Goal: Task Accomplishment & Management: Use online tool/utility

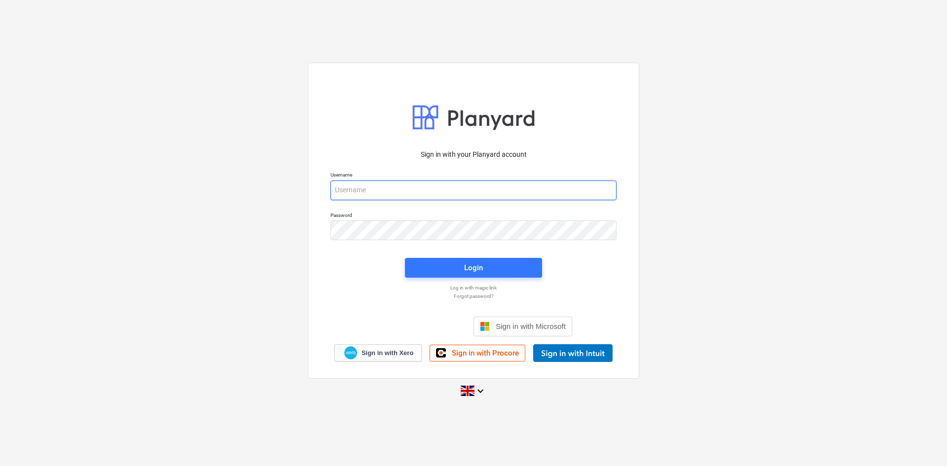
click at [407, 194] on input "email" at bounding box center [474, 191] width 286 height 20
type input "[PERSON_NAME][EMAIL_ADDRESS][PERSON_NAME][DOMAIN_NAME]"
drag, startPoint x: 431, startPoint y: 191, endPoint x: 299, endPoint y: 184, distance: 131.5
click at [299, 184] on div "Sign in with your Planyard account Username [PERSON_NAME][EMAIL_ADDRESS][PERSON…" at bounding box center [473, 233] width 947 height 356
type input "[EMAIL_ADDRESS][DOMAIN_NAME]"
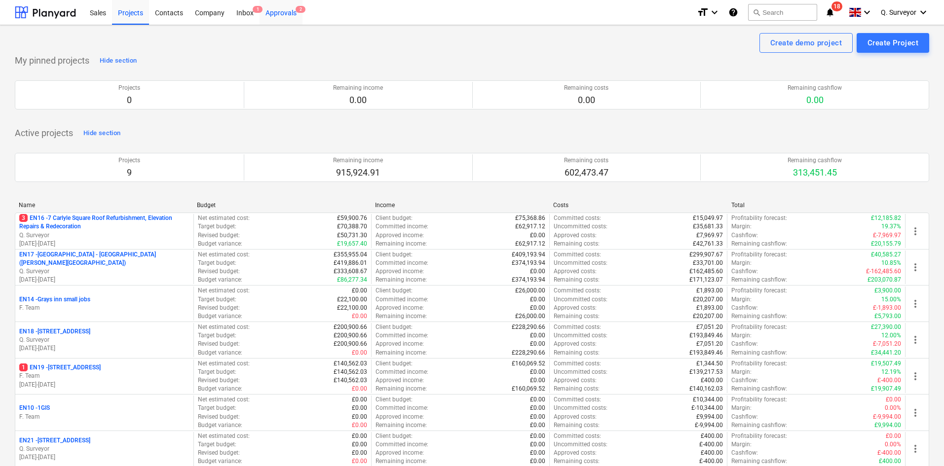
click at [283, 9] on div "Approvals 2" at bounding box center [281, 12] width 43 height 25
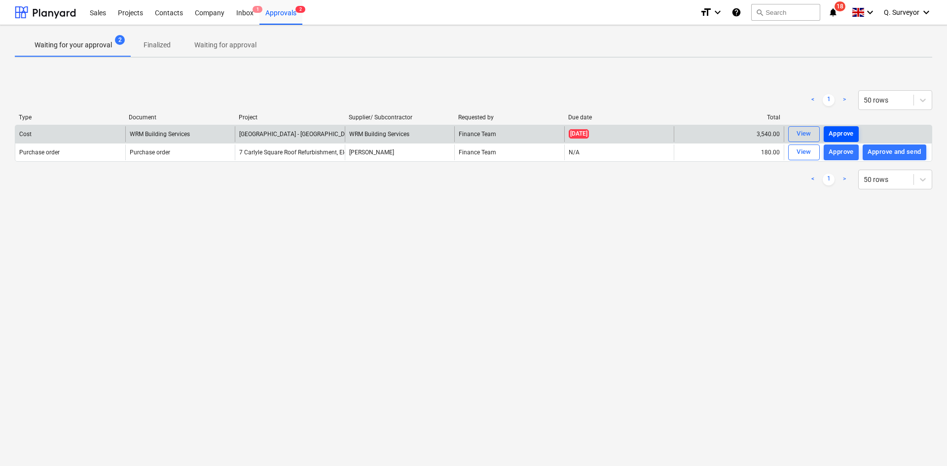
click at [839, 131] on div "Approve" at bounding box center [841, 133] width 25 height 11
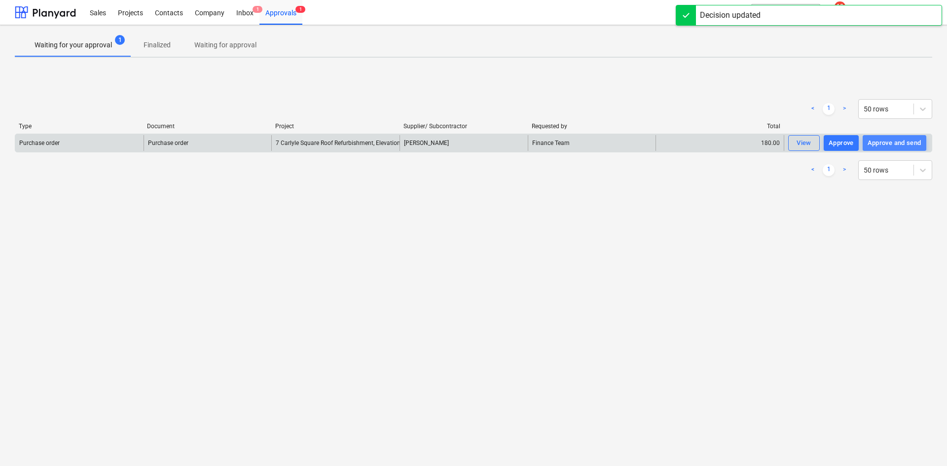
click at [893, 145] on div "Approve and send" at bounding box center [895, 143] width 54 height 11
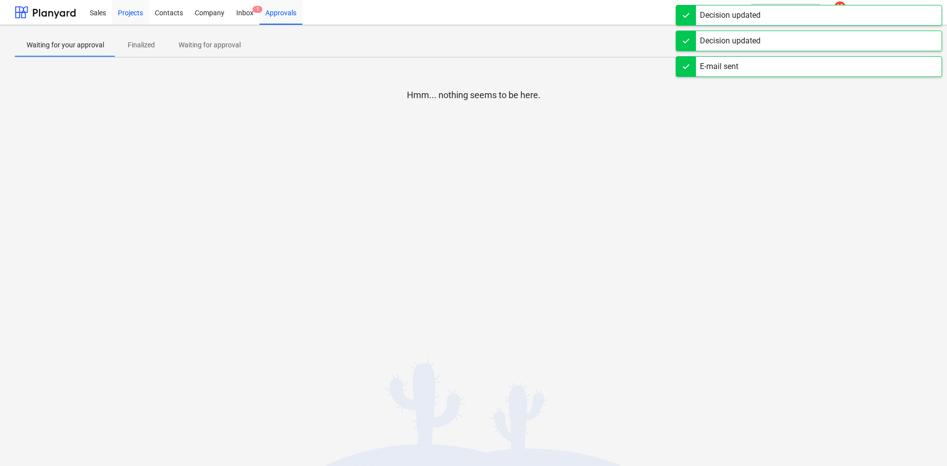
click at [122, 15] on div "Projects" at bounding box center [130, 12] width 37 height 25
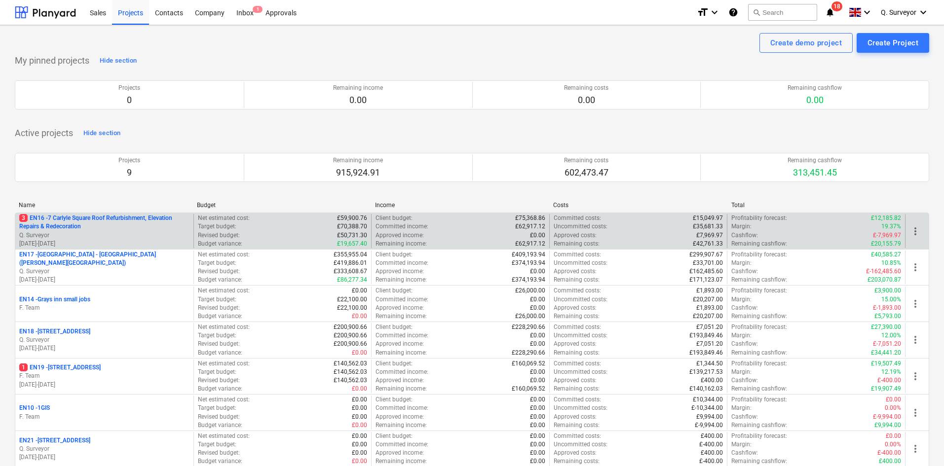
click at [143, 234] on p "Q. Surveyor" at bounding box center [104, 235] width 170 height 8
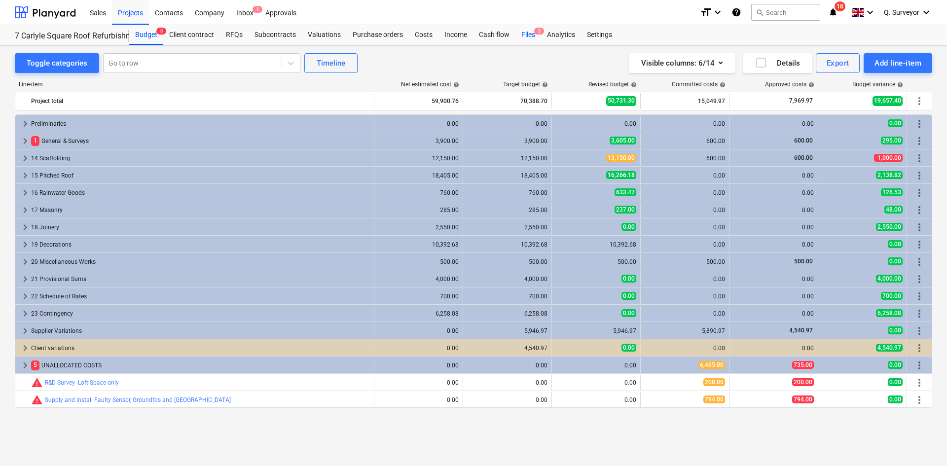
click at [523, 33] on div "Files 3" at bounding box center [529, 35] width 26 height 20
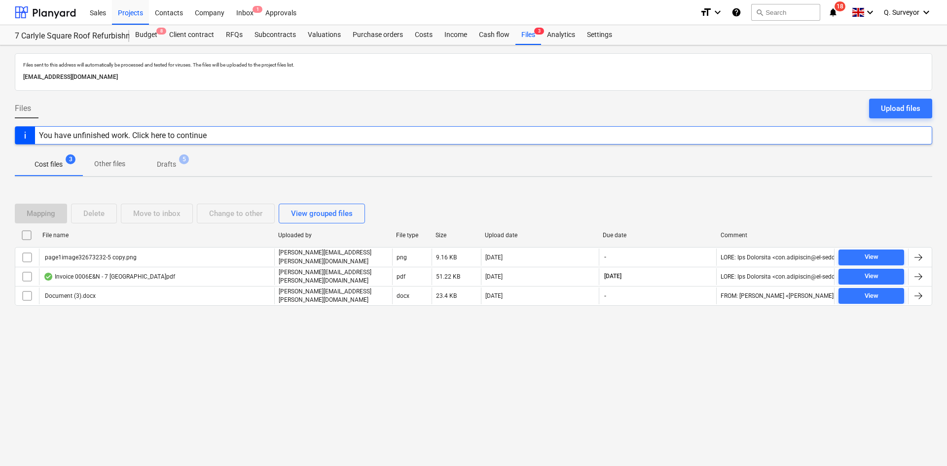
drag, startPoint x: 210, startPoint y: 79, endPoint x: 19, endPoint y: 74, distance: 190.5
click at [19, 74] on div "Files sent to this address will automatically be processed and tested for virus…" at bounding box center [474, 71] width 918 height 37
copy p "[EMAIL_ADDRESS][DOMAIN_NAME]"
